Goal: Information Seeking & Learning: Understand process/instructions

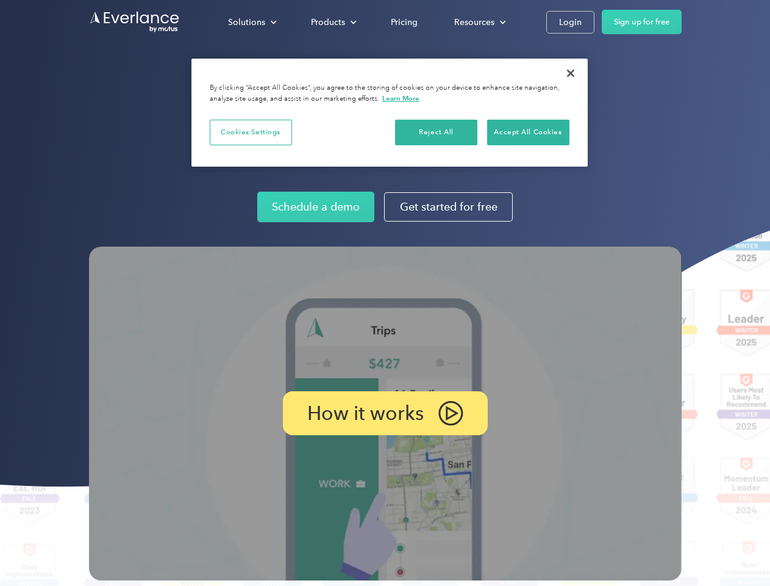
click at [385, 293] on img at bounding box center [385, 413] width 593 height 334
click at [252, 22] on div "Solutions" at bounding box center [246, 22] width 37 height 15
click at [332, 22] on div "Products" at bounding box center [328, 22] width 34 height 15
click at [479, 22] on div "Resources" at bounding box center [474, 22] width 40 height 15
click at [385, 413] on p "How it works" at bounding box center [365, 413] width 117 height 15
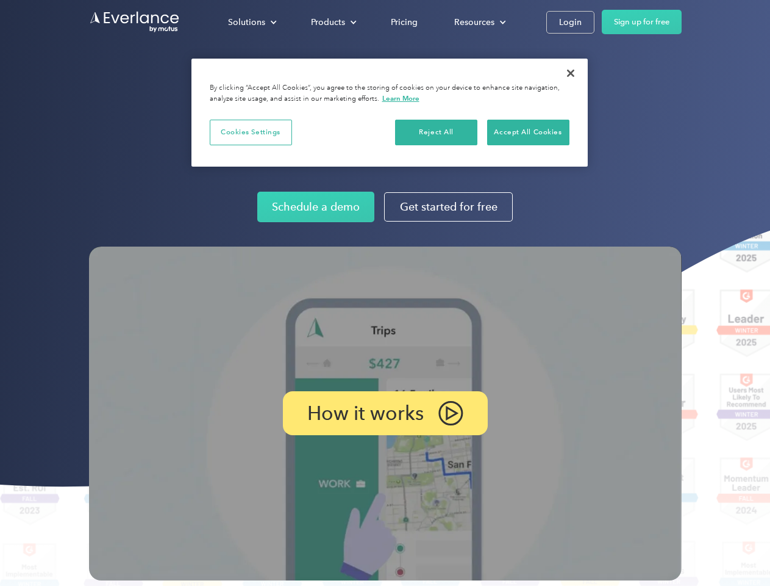
click at [251, 132] on button "Cookies Settings" at bounding box center [251, 133] width 82 height 26
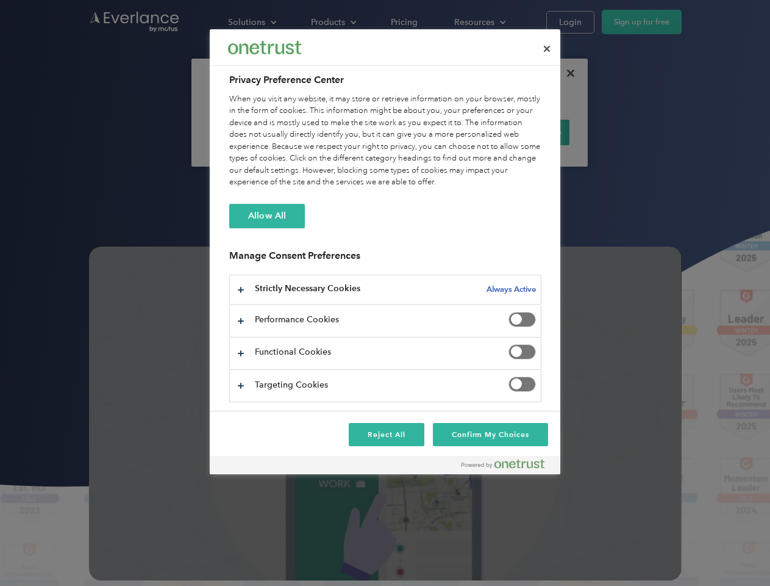
click at [437, 132] on div "When you visit any website, it may store or retrieve information on your browse…" at bounding box center [385, 140] width 312 height 95
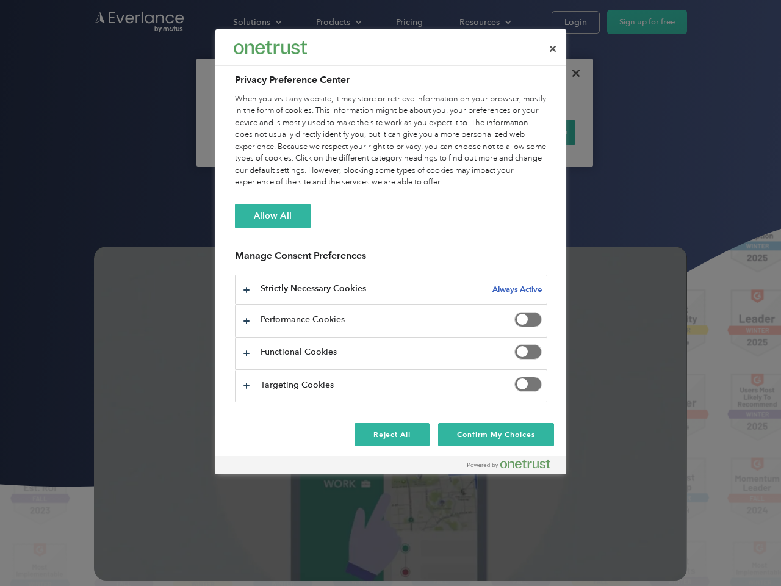
click at [528, 132] on div "When you visit any website, it may store or retrieve information on your browse…" at bounding box center [391, 140] width 312 height 95
click at [571, 73] on div at bounding box center [390, 293] width 781 height 586
